Goal: Task Accomplishment & Management: Use online tool/utility

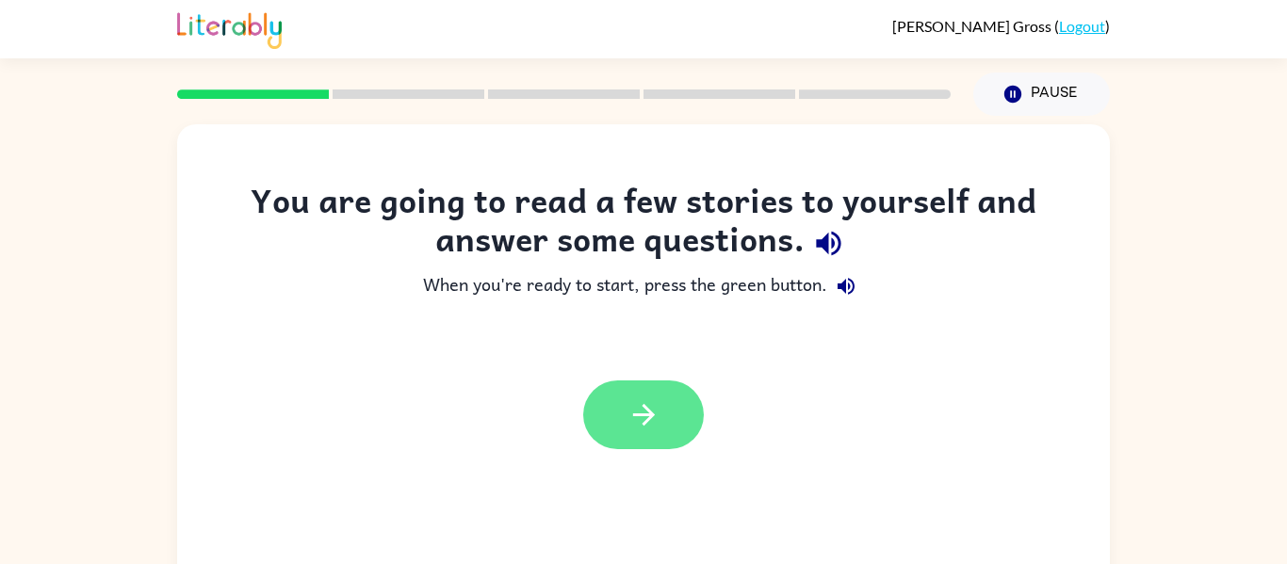
click at [615, 397] on button "button" at bounding box center [643, 415] width 121 height 69
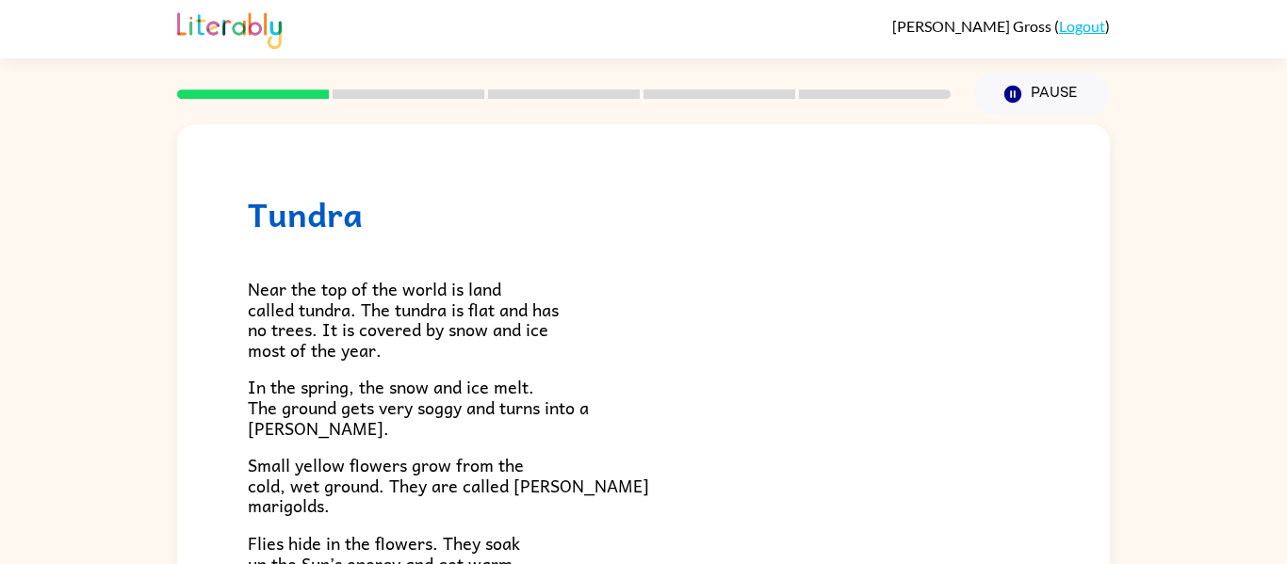
click at [615, 396] on p "In the spring, the snow and ice melt. The ground gets very soggy and turns into…" at bounding box center [643, 407] width 791 height 61
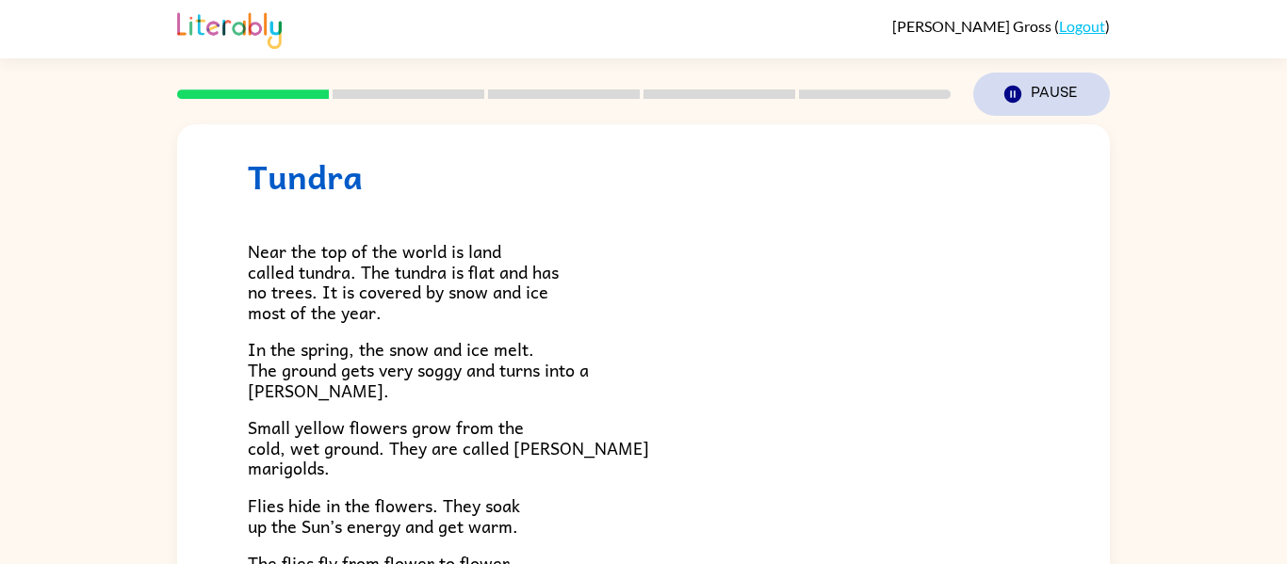
click at [1039, 92] on button "Pause Pause" at bounding box center [1041, 94] width 137 height 43
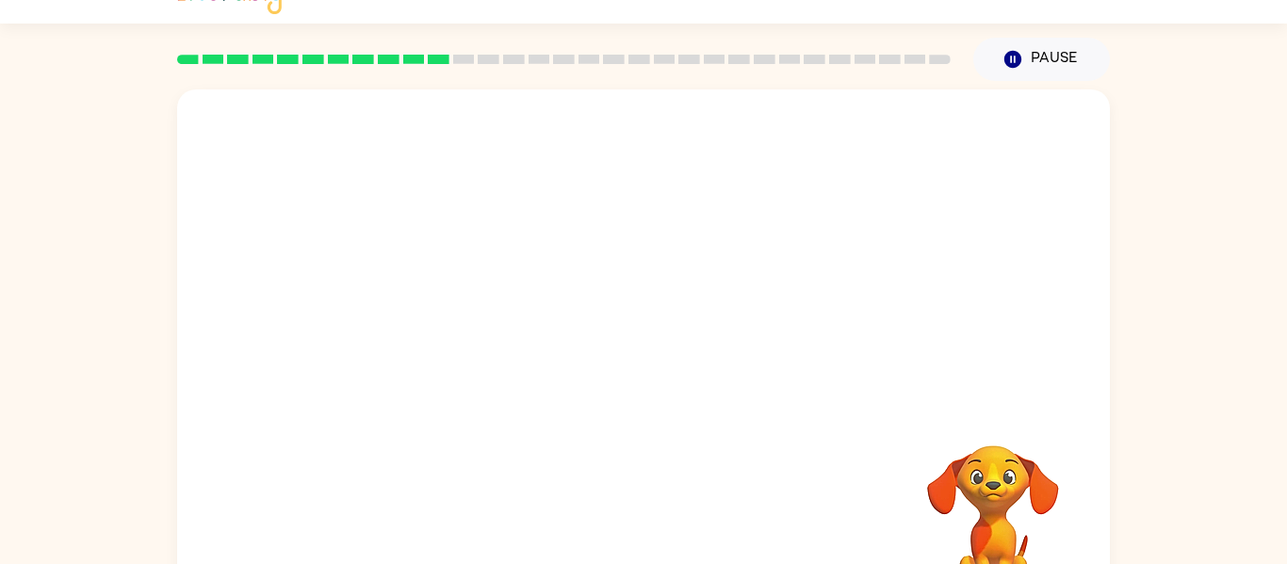
scroll to position [38, 0]
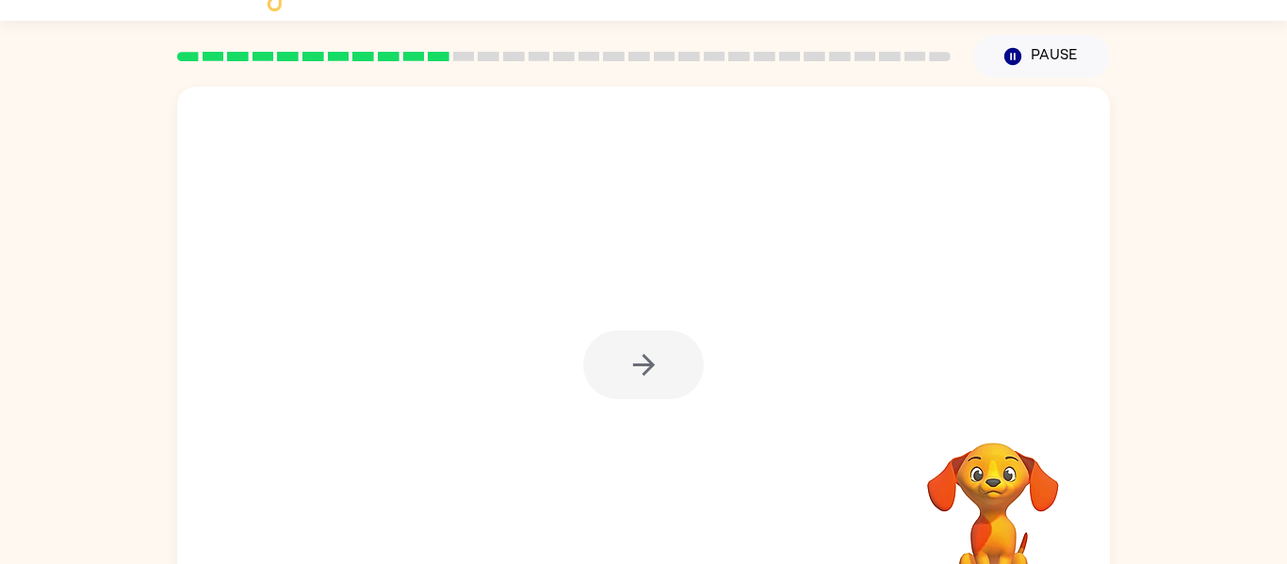
click at [1286, 453] on div "Your browser must support playing .mp4 files to use Literably. Please try using…" at bounding box center [643, 351] width 1287 height 546
click at [680, 392] on button "button" at bounding box center [643, 365] width 121 height 69
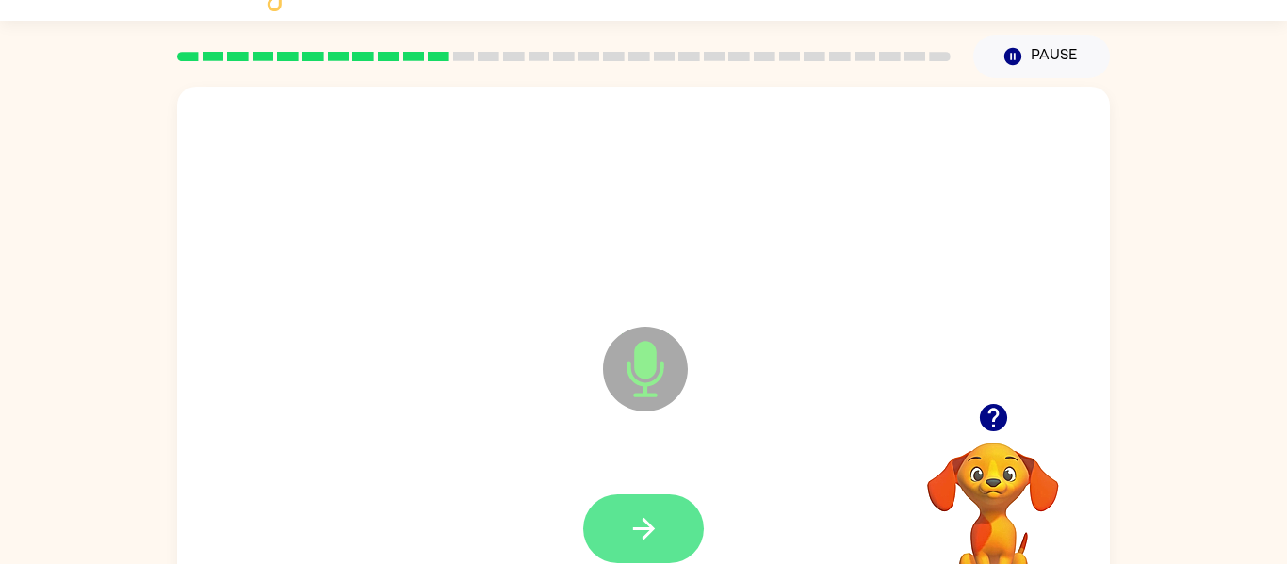
click at [660, 506] on button "button" at bounding box center [643, 529] width 121 height 69
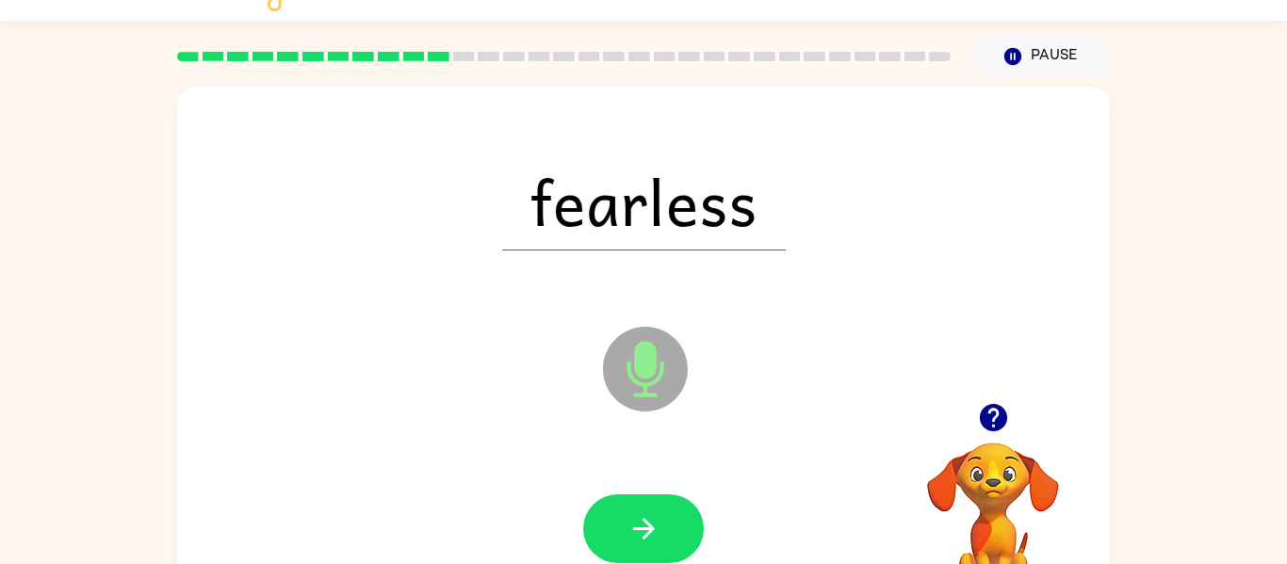
click at [660, 506] on button "button" at bounding box center [643, 529] width 121 height 69
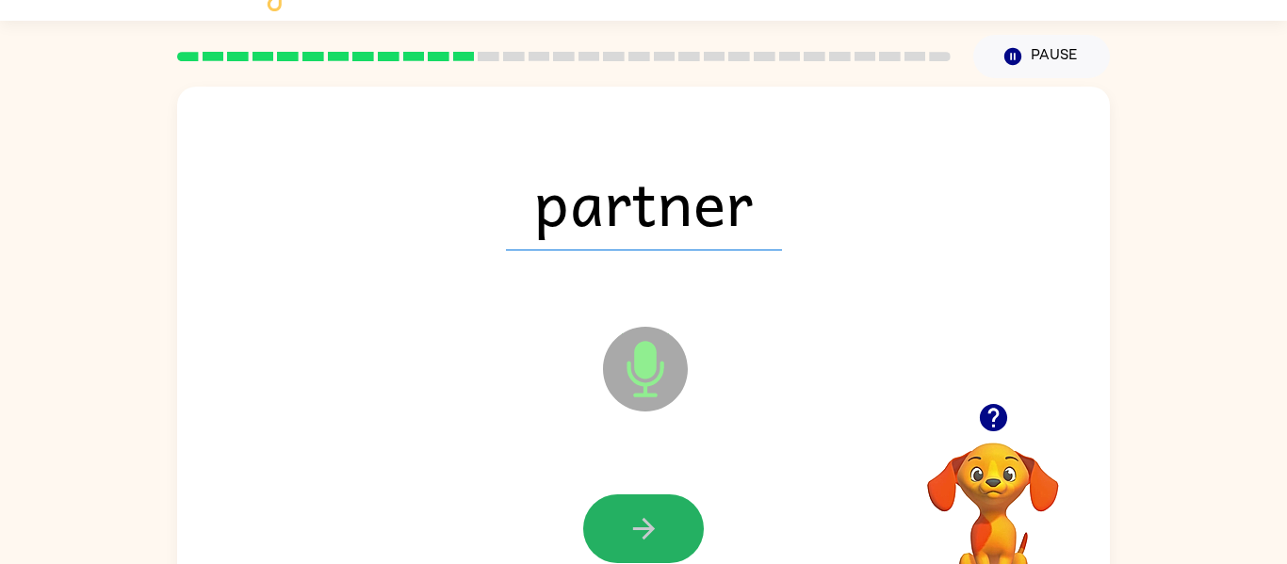
click at [660, 506] on button "button" at bounding box center [643, 529] width 121 height 69
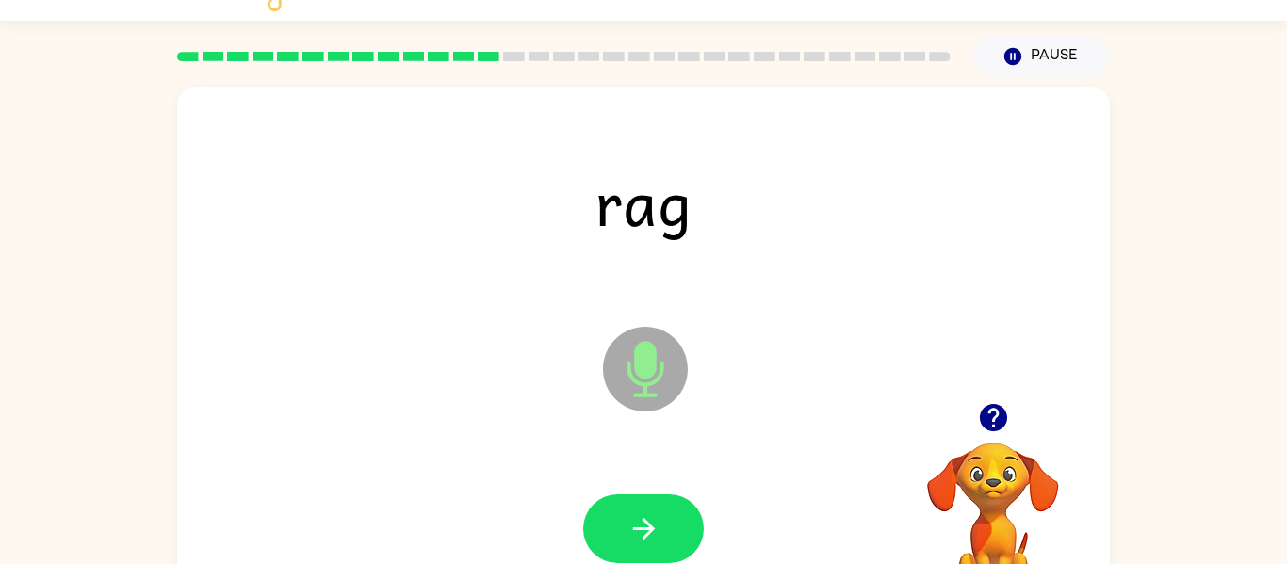
click at [660, 506] on button "button" at bounding box center [643, 529] width 121 height 69
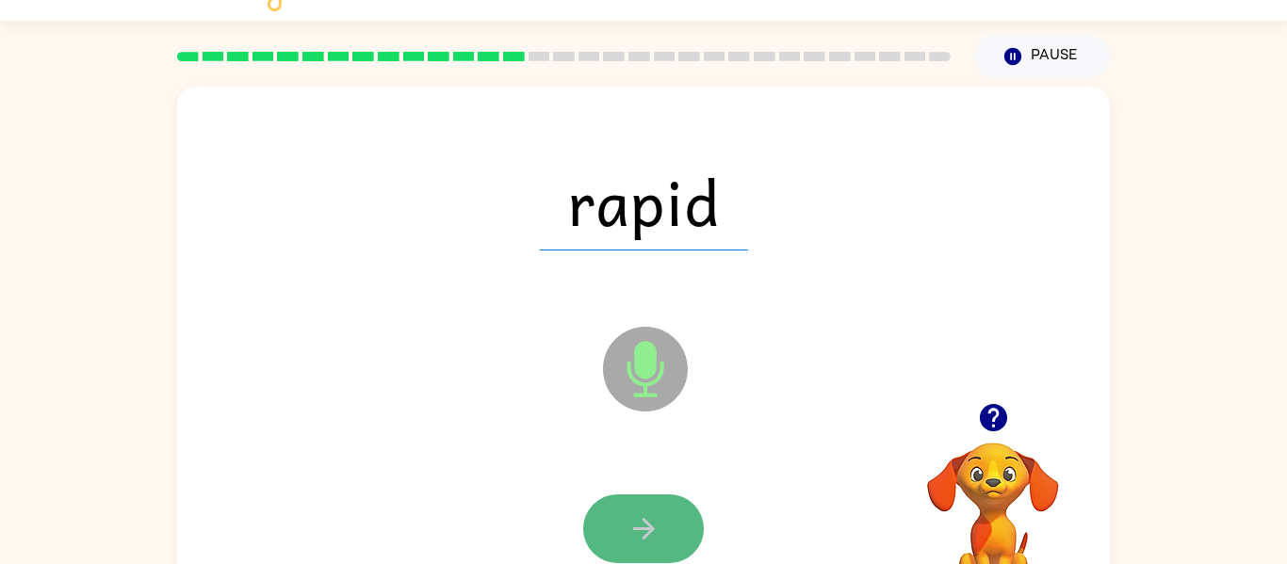
click at [654, 513] on icon "button" at bounding box center [644, 529] width 33 height 33
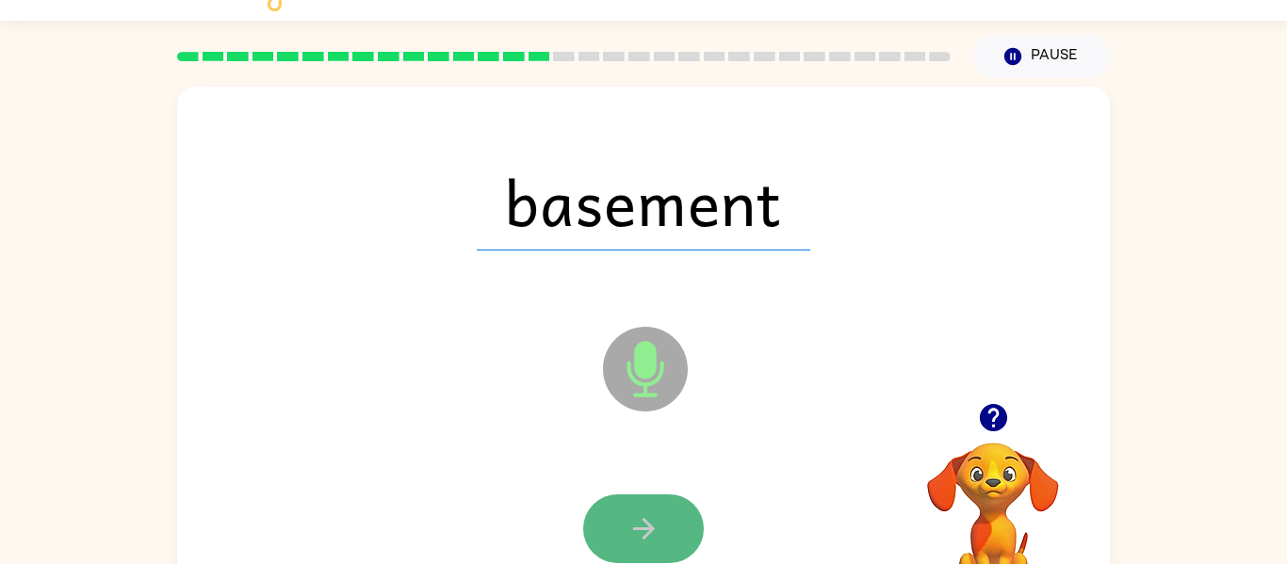
click at [656, 517] on icon "button" at bounding box center [644, 529] width 33 height 33
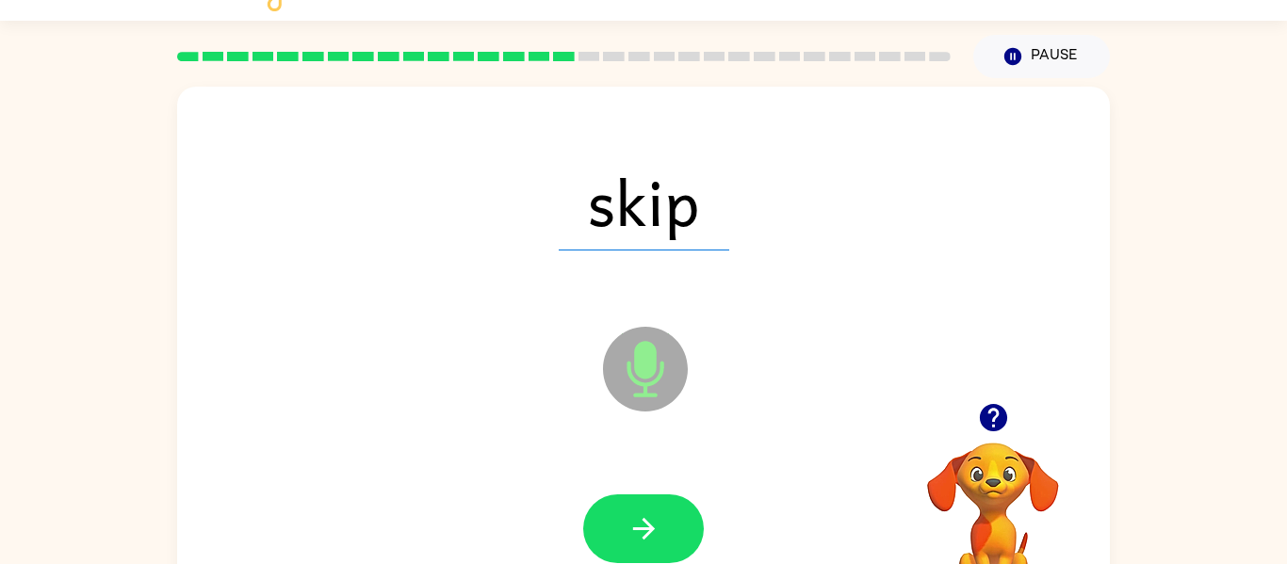
click at [656, 517] on icon "button" at bounding box center [644, 529] width 33 height 33
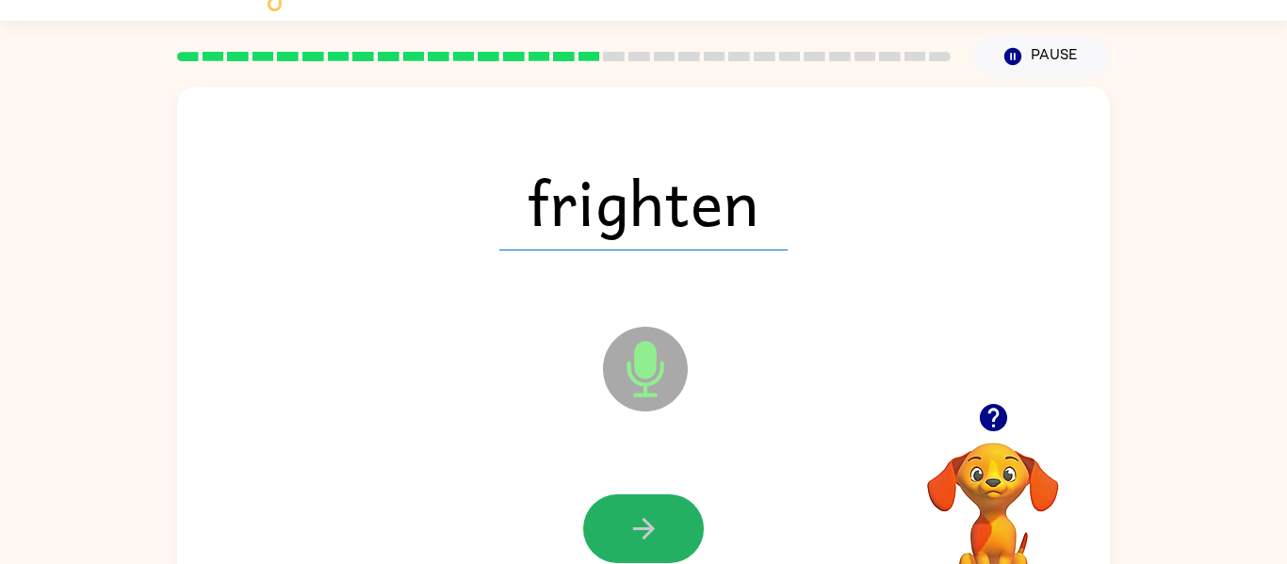
click at [656, 517] on icon "button" at bounding box center [644, 529] width 33 height 33
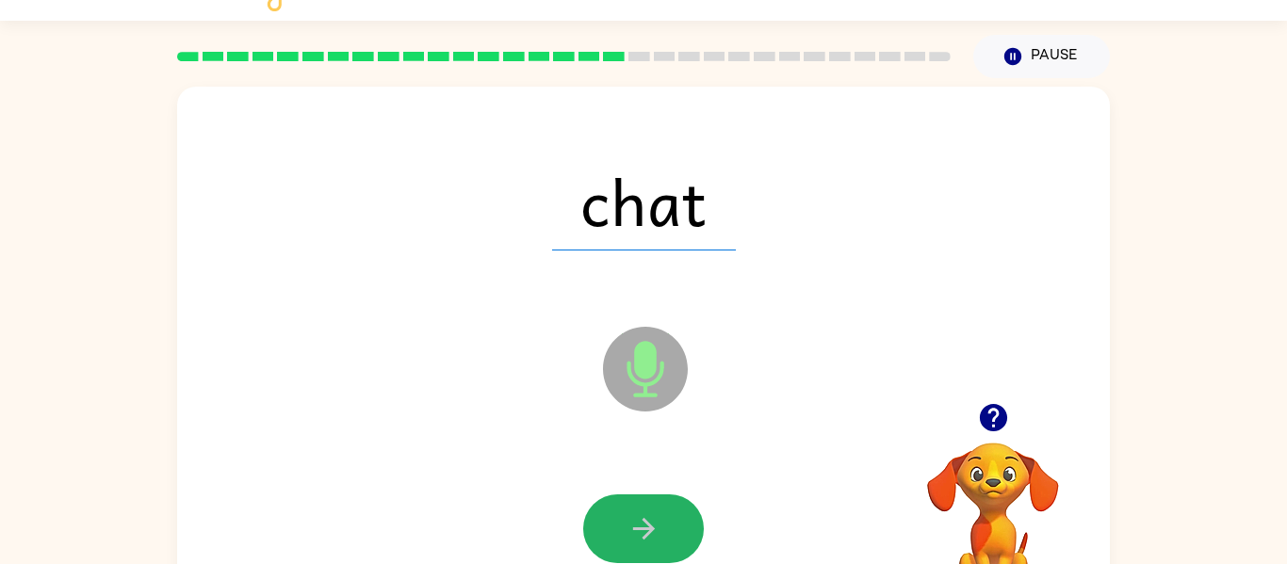
click at [656, 517] on icon "button" at bounding box center [644, 529] width 33 height 33
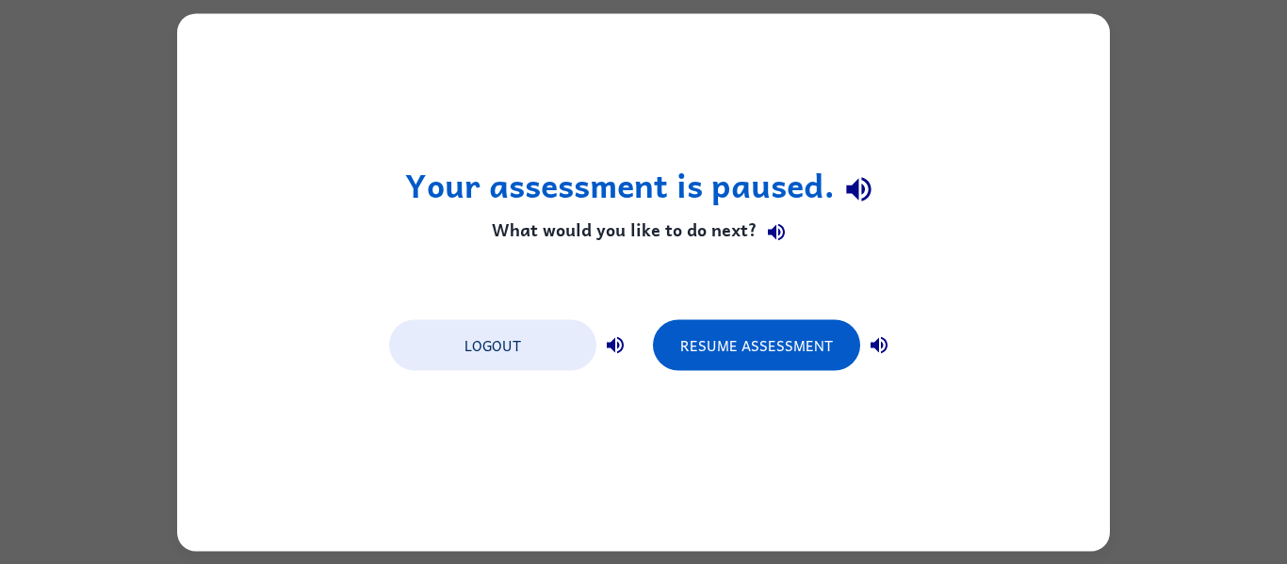
scroll to position [0, 0]
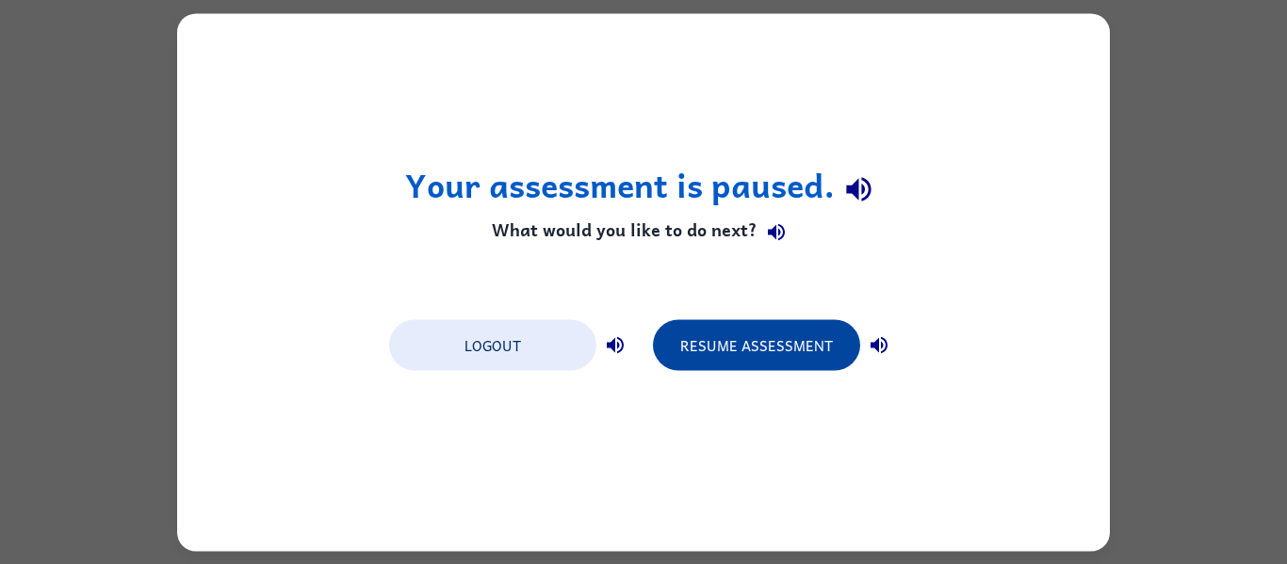
click at [780, 332] on button "Resume Assessment" at bounding box center [756, 344] width 207 height 51
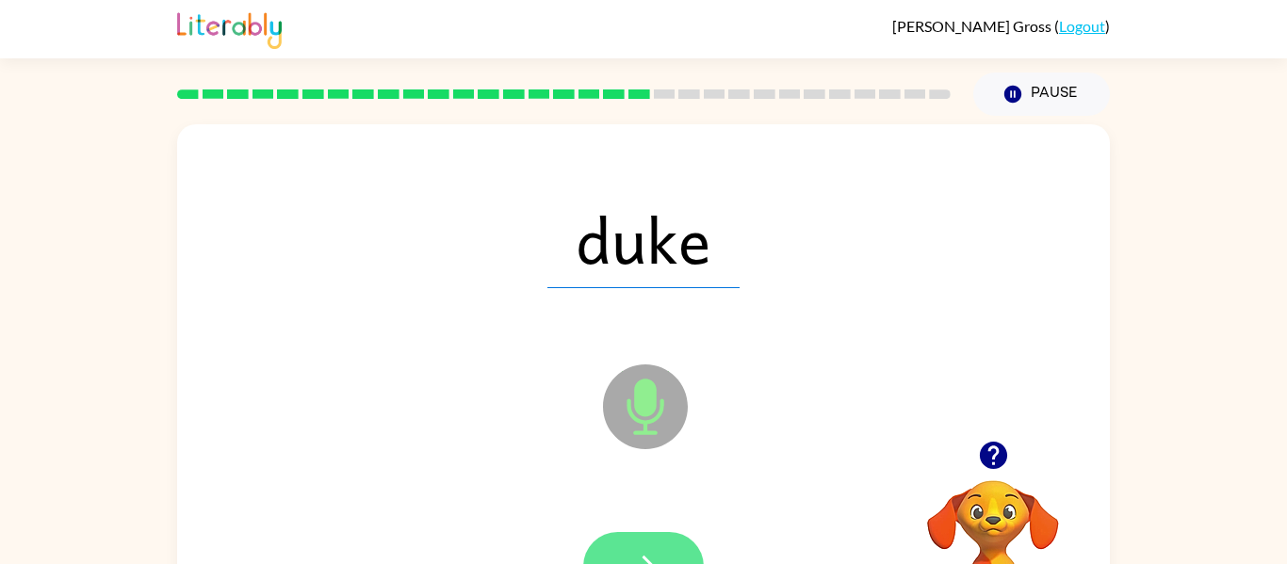
click at [644, 548] on button "button" at bounding box center [643, 566] width 121 height 69
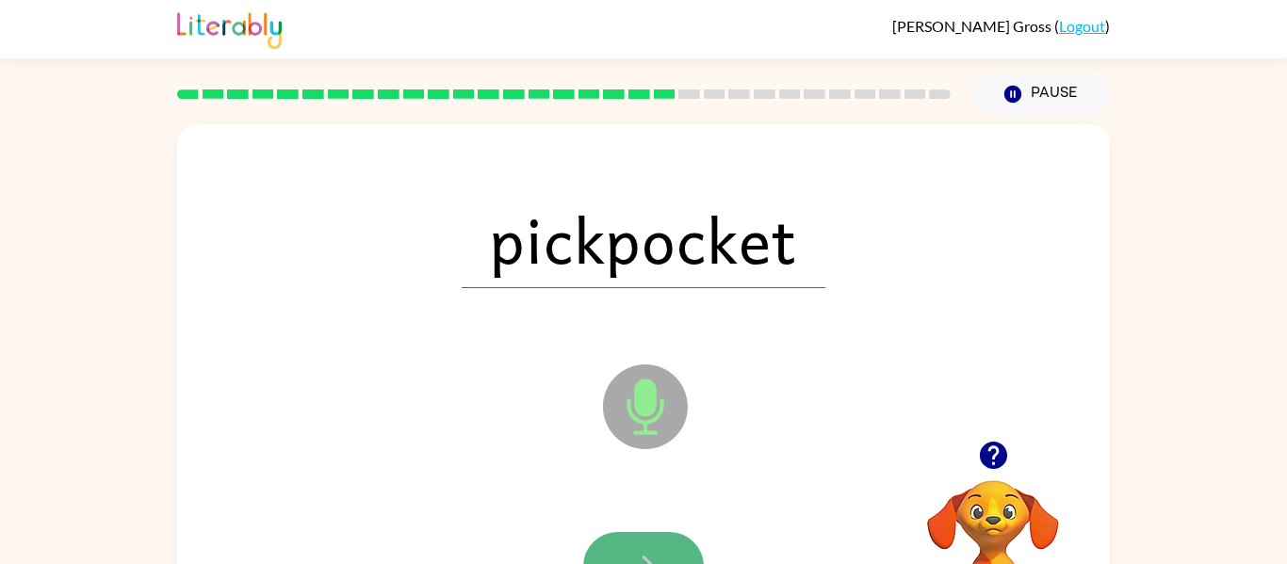
click at [678, 555] on button "button" at bounding box center [643, 566] width 121 height 69
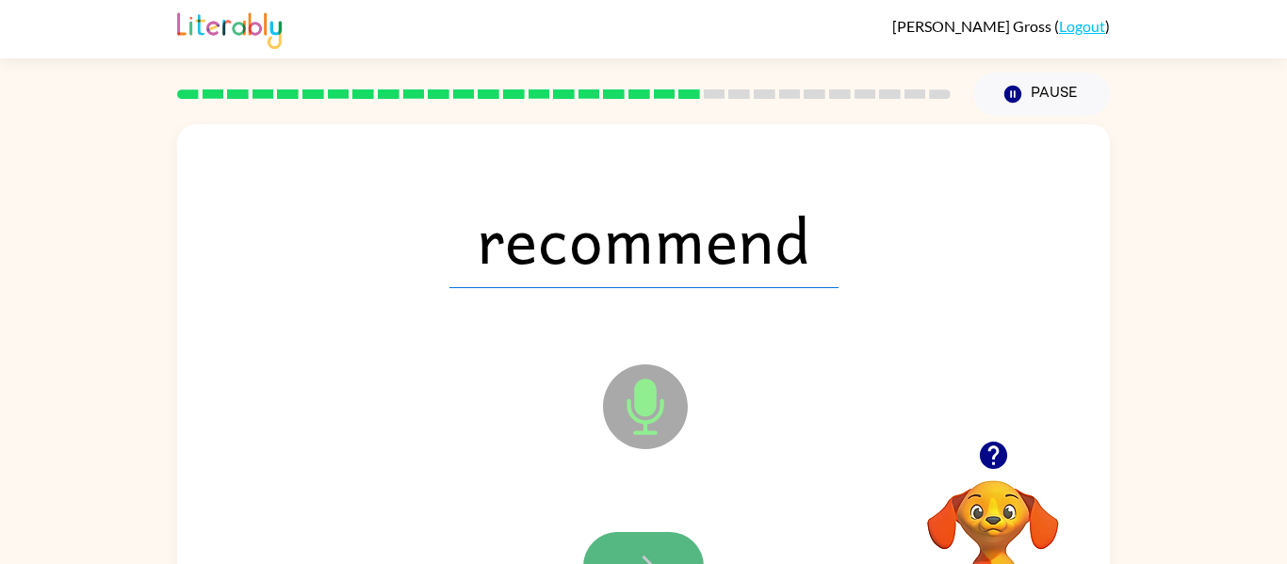
click at [639, 546] on button "button" at bounding box center [643, 566] width 121 height 69
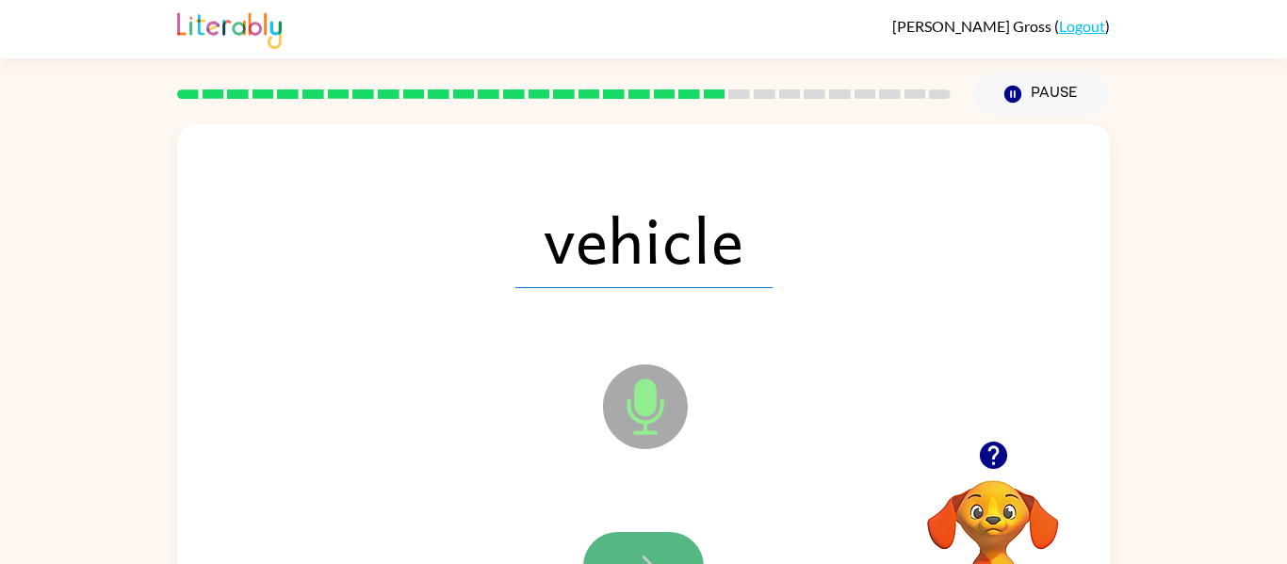
click at [659, 557] on icon "button" at bounding box center [644, 566] width 33 height 33
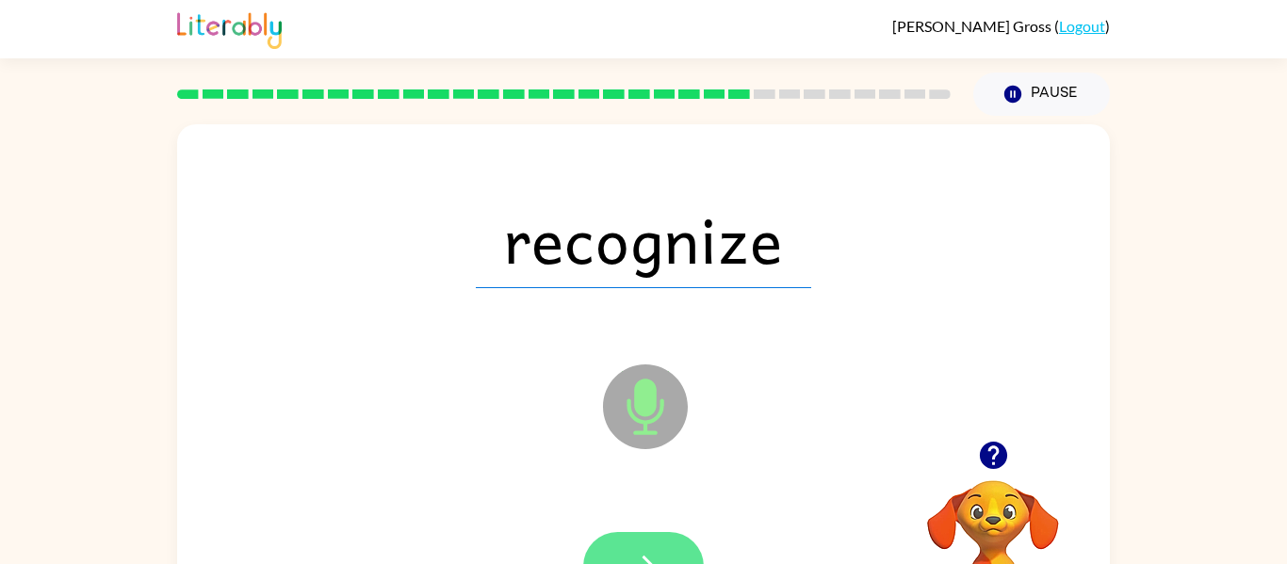
click at [689, 558] on button "button" at bounding box center [643, 566] width 121 height 69
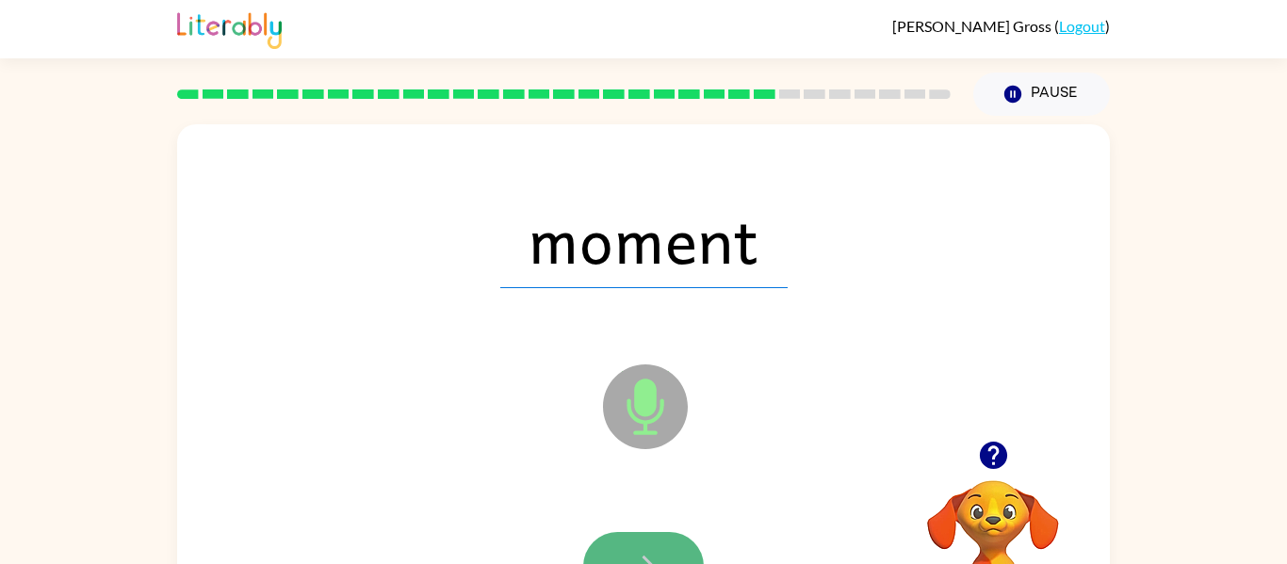
click at [625, 561] on button "button" at bounding box center [643, 566] width 121 height 69
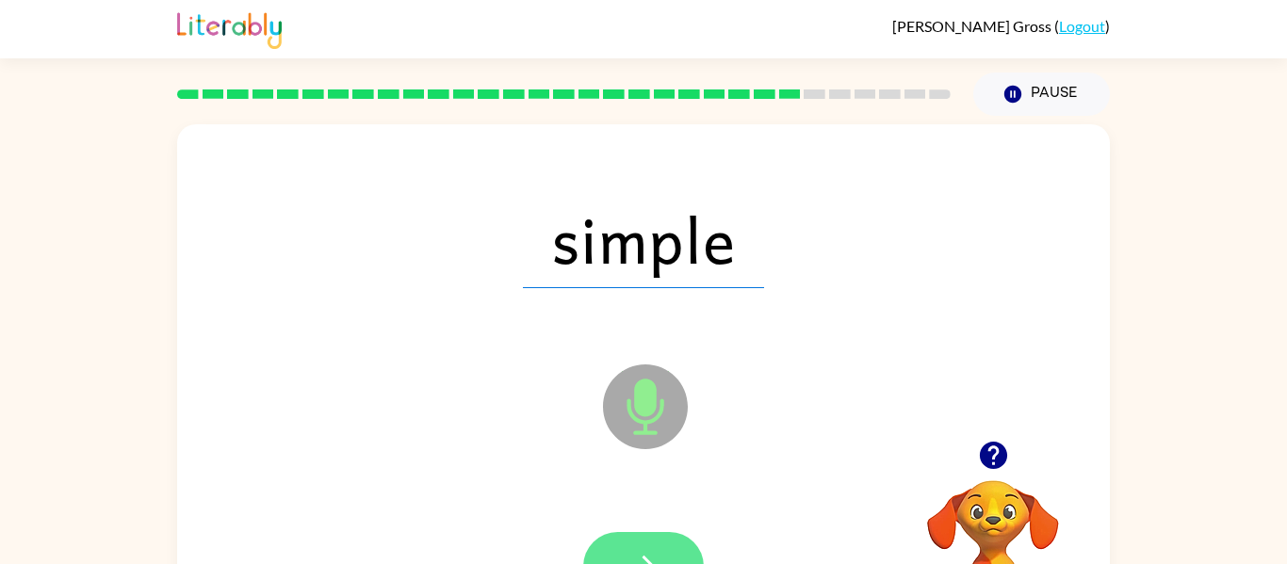
click at [657, 534] on button "button" at bounding box center [643, 566] width 121 height 69
click at [653, 532] on button "button" at bounding box center [643, 566] width 121 height 69
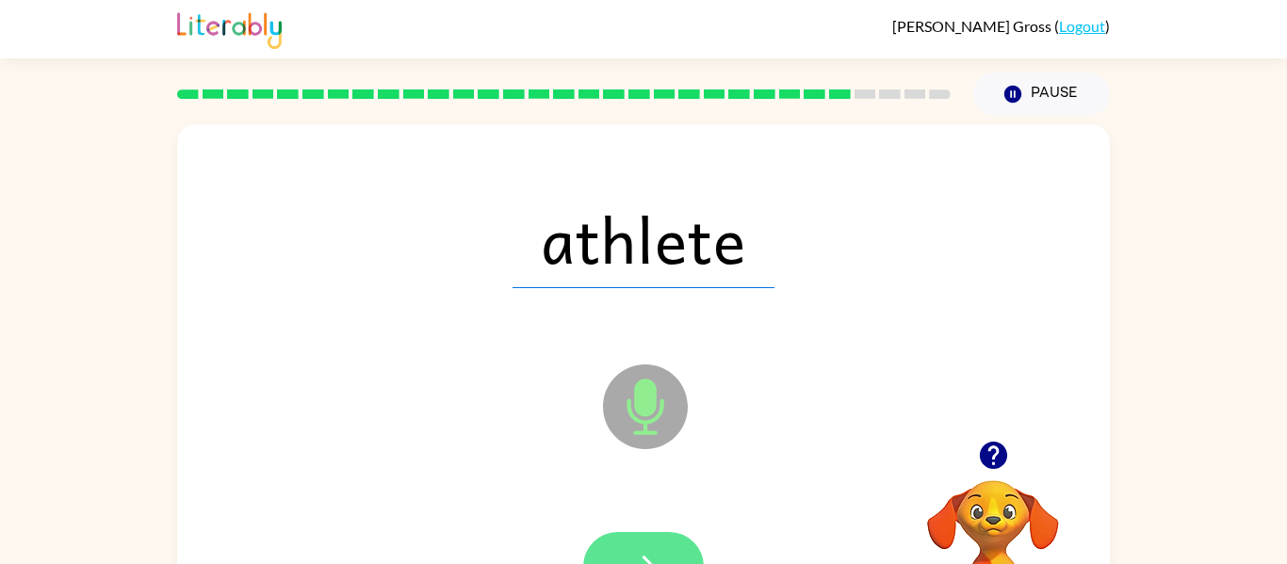
click at [653, 533] on button "button" at bounding box center [643, 566] width 121 height 69
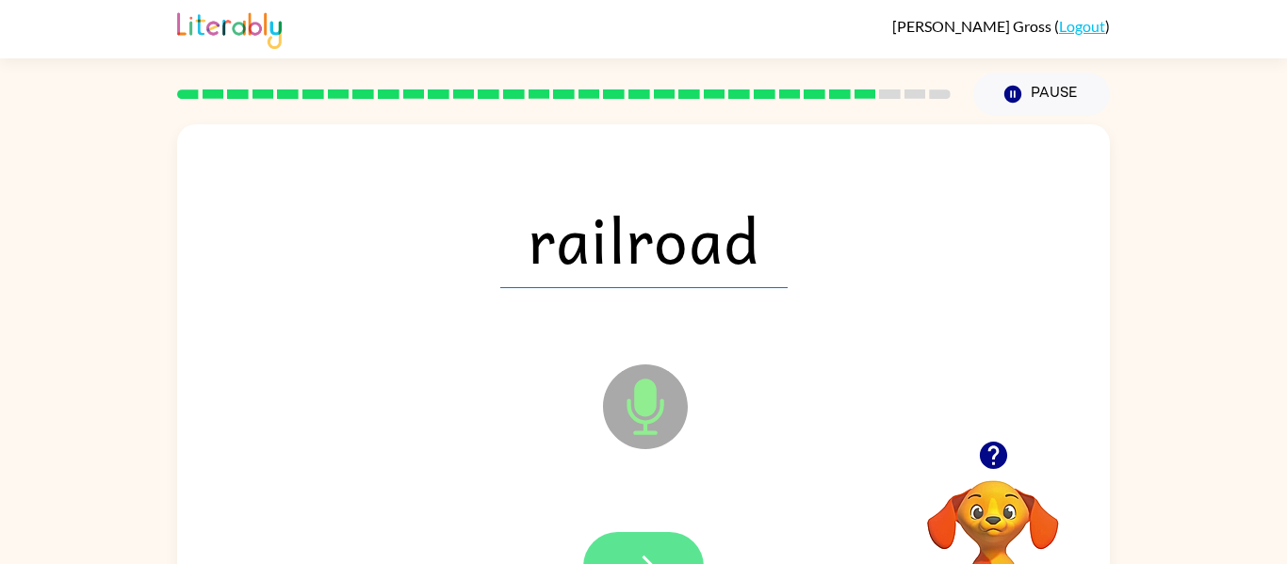
click at [658, 546] on button "button" at bounding box center [643, 566] width 121 height 69
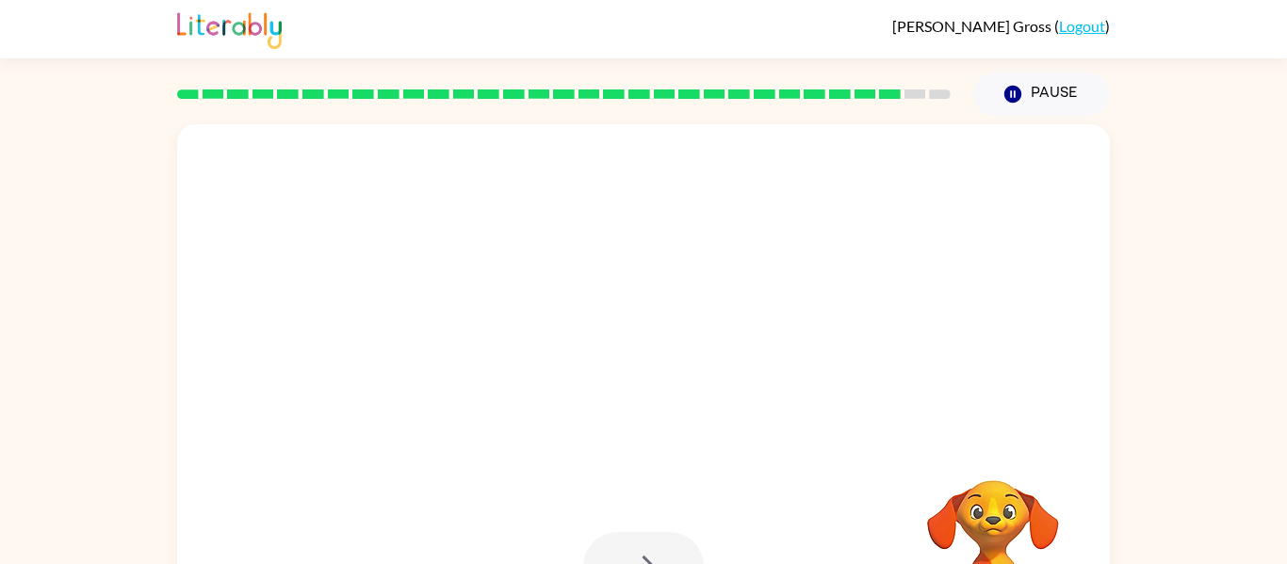
click at [658, 545] on div at bounding box center [643, 566] width 121 height 69
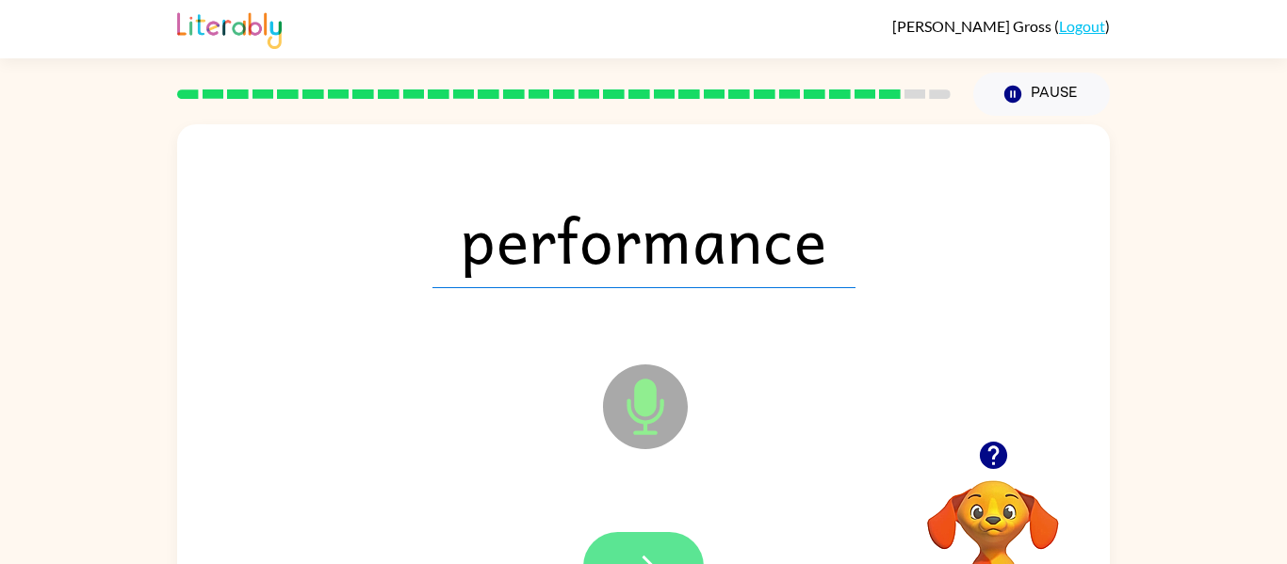
click at [664, 552] on button "button" at bounding box center [643, 566] width 121 height 69
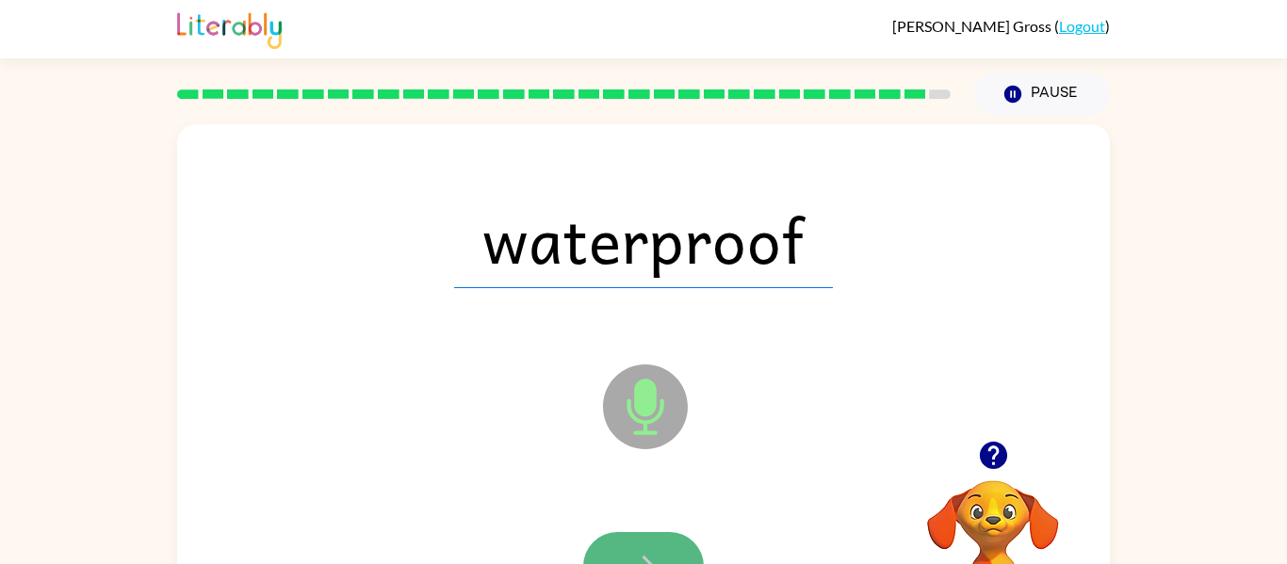
click at [644, 546] on button "button" at bounding box center [643, 566] width 121 height 69
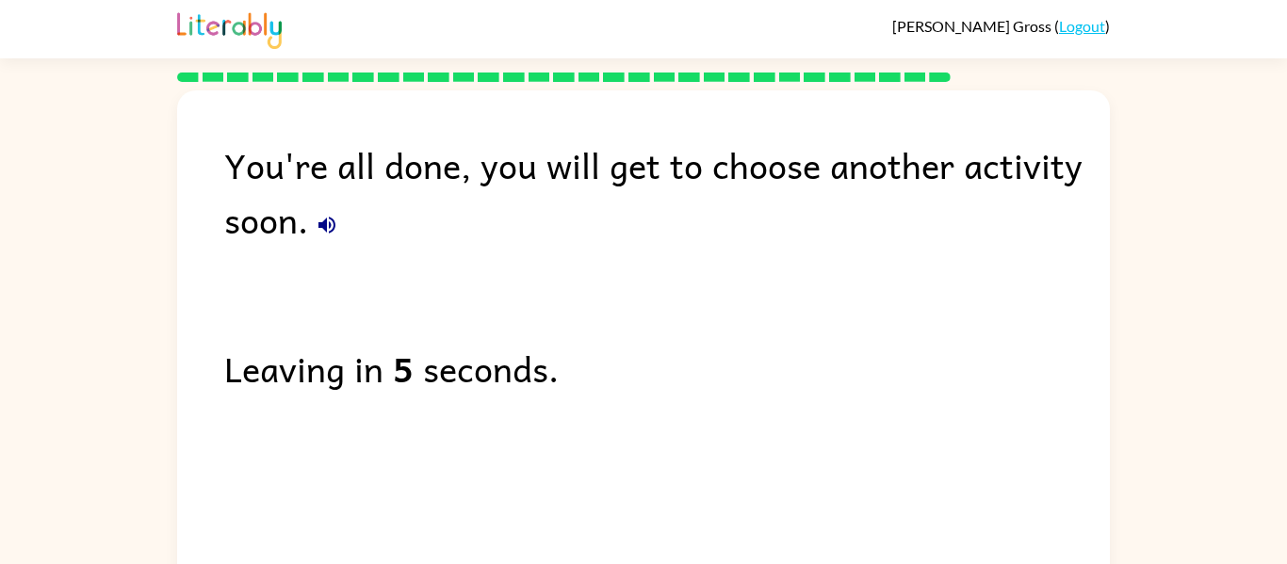
click at [644, 546] on div "You're all done, you will get to choose another activity soon. Leaving in 5 sec…" at bounding box center [643, 354] width 933 height 529
click at [325, 224] on icon "button" at bounding box center [326, 225] width 17 height 17
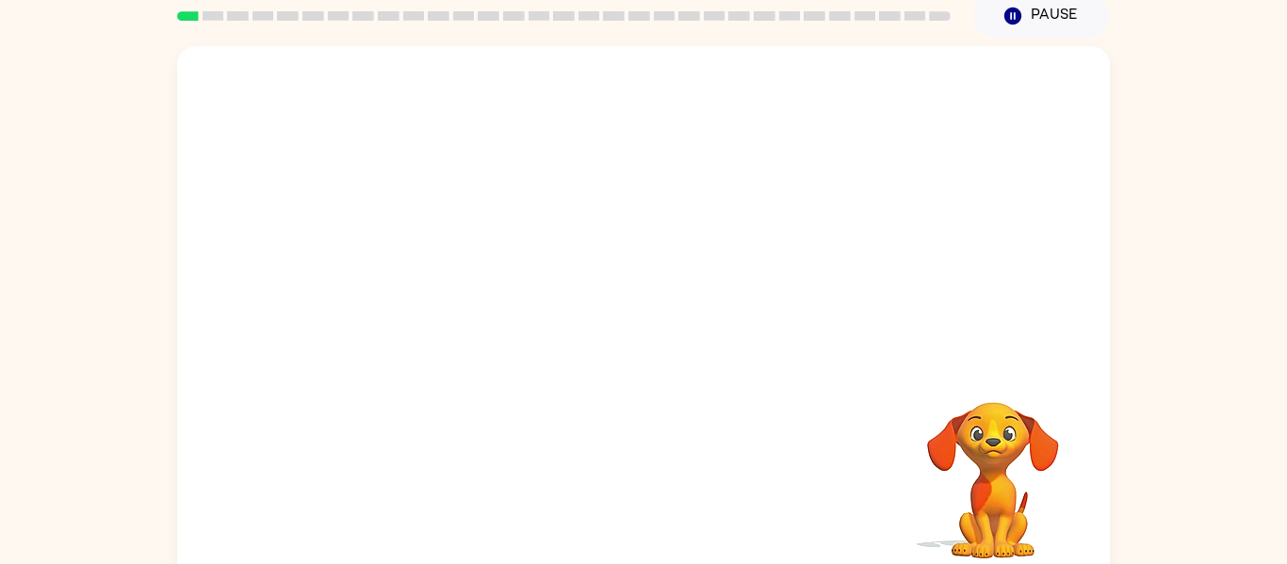
scroll to position [98, 0]
